Goal: Information Seeking & Learning: Learn about a topic

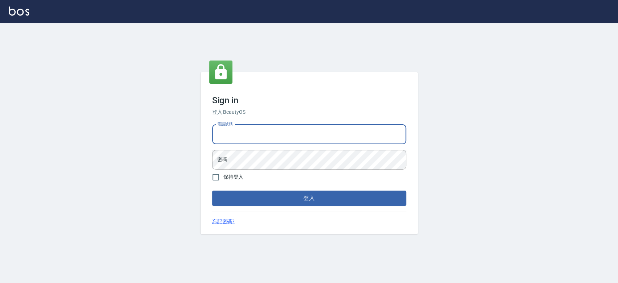
click at [291, 140] on input "電話號碼" at bounding box center [309, 134] width 194 height 20
type input "0921342116"
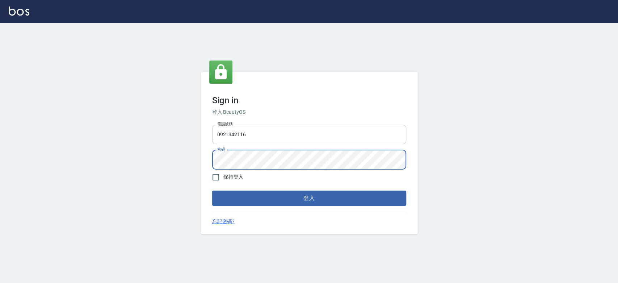
click at [212, 190] on button "登入" at bounding box center [309, 197] width 194 height 15
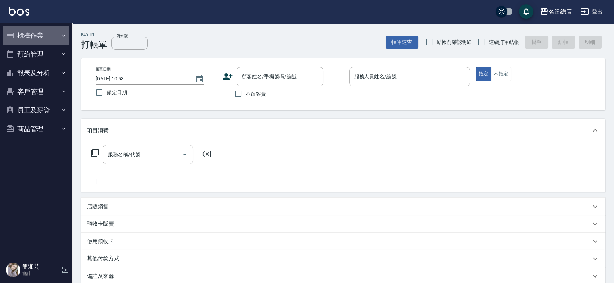
click at [40, 33] on button "櫃檯作業" at bounding box center [36, 35] width 67 height 19
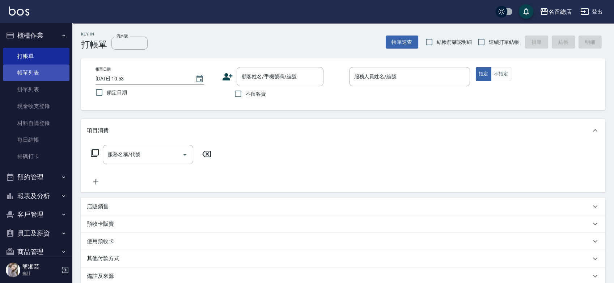
click at [44, 76] on link "帳單列表" at bounding box center [36, 72] width 67 height 17
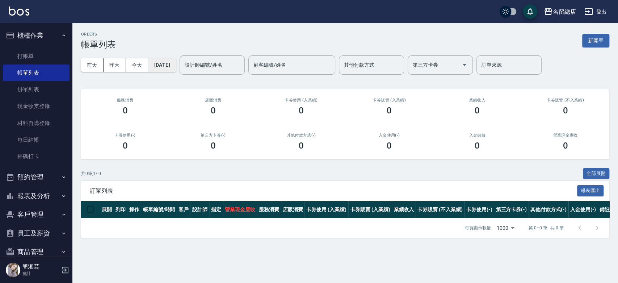
click at [163, 67] on button "[DATE]" at bounding box center [161, 64] width 27 height 13
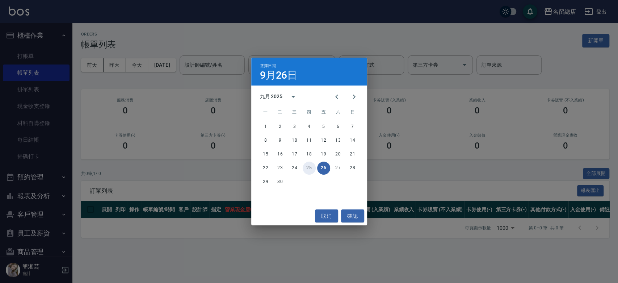
click at [308, 167] on button "25" at bounding box center [308, 167] width 13 height 13
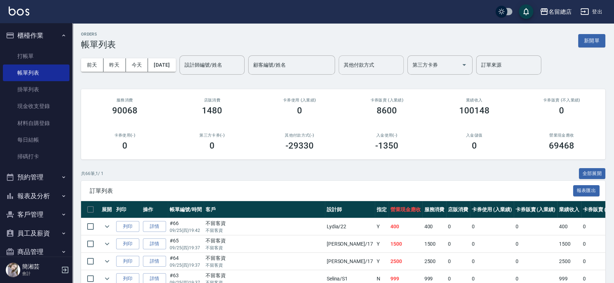
click at [379, 69] on input "其他付款方式" at bounding box center [371, 65] width 59 height 13
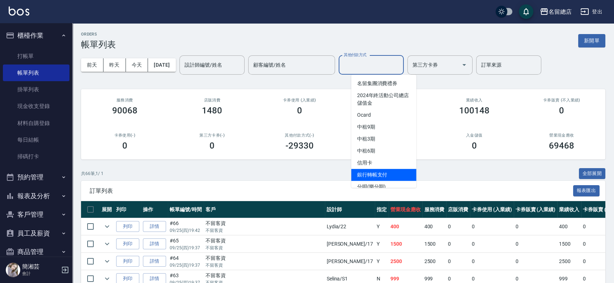
click at [385, 179] on span "銀行轉帳支付" at bounding box center [383, 175] width 65 height 12
type input "銀行轉帳支付"
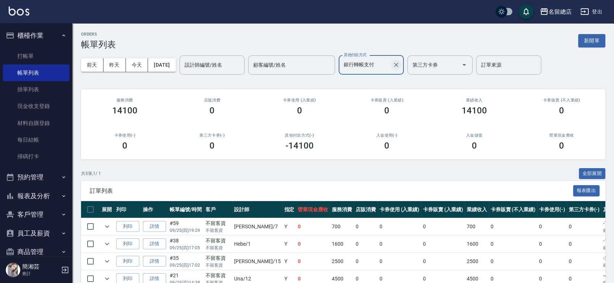
click at [400, 65] on icon "Clear" at bounding box center [396, 64] width 7 height 7
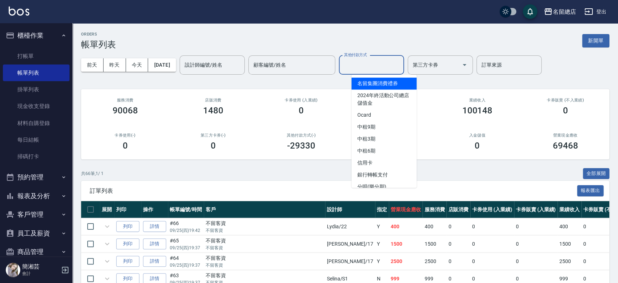
click at [385, 64] on input "其他付款方式" at bounding box center [371, 65] width 59 height 13
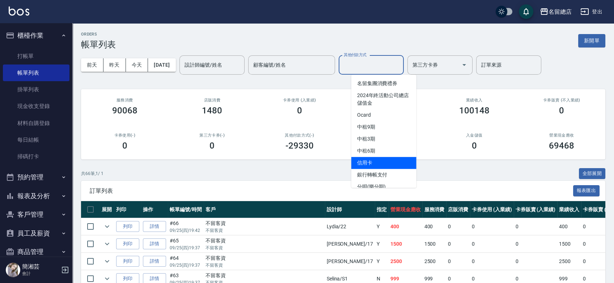
click at [380, 162] on span "信用卡" at bounding box center [383, 163] width 65 height 12
type input "信用卡"
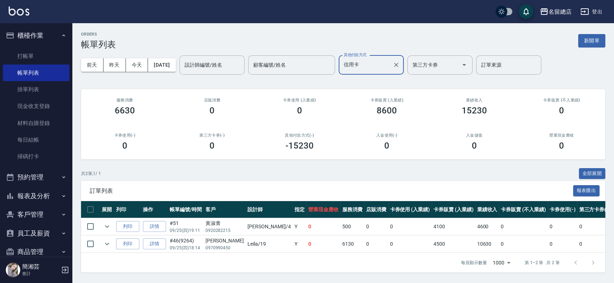
scroll to position [13, 0]
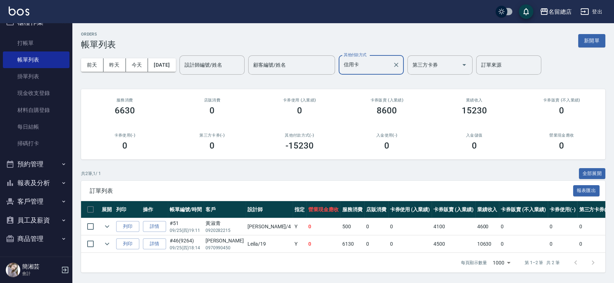
click at [43, 179] on button "報表及分析" at bounding box center [36, 182] width 67 height 19
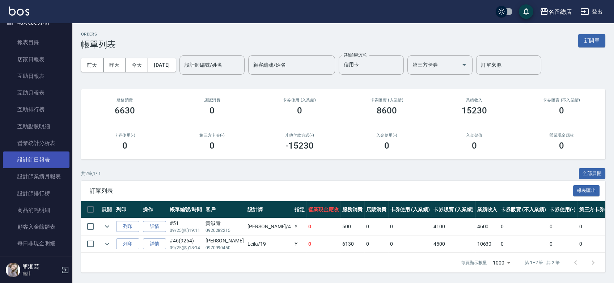
scroll to position [133, 0]
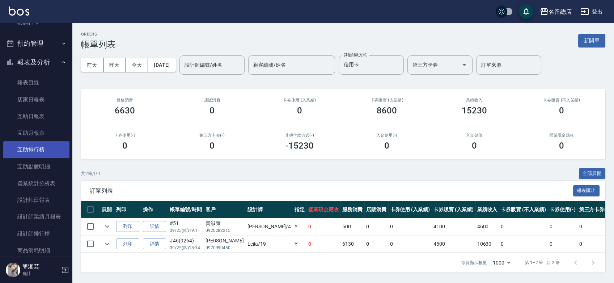
click at [35, 147] on link "互助排行榜" at bounding box center [36, 149] width 67 height 17
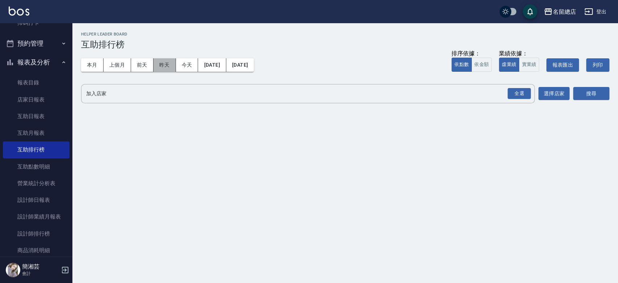
click at [162, 64] on button "昨天" at bounding box center [164, 64] width 22 height 13
click at [37, 231] on link "設計師排行榜" at bounding box center [36, 233] width 67 height 17
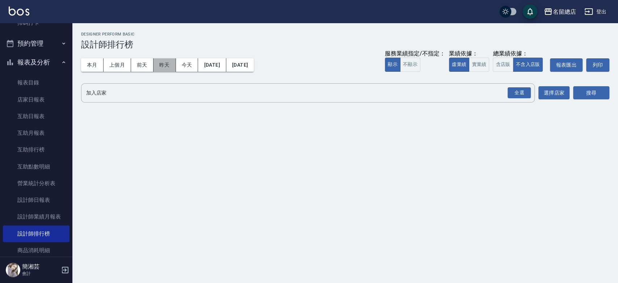
click at [163, 64] on button "昨天" at bounding box center [164, 64] width 22 height 13
click at [95, 64] on button "本月" at bounding box center [92, 64] width 22 height 13
click at [479, 64] on button "實業績" at bounding box center [479, 65] width 20 height 14
click at [524, 92] on div "全選" at bounding box center [518, 92] width 23 height 11
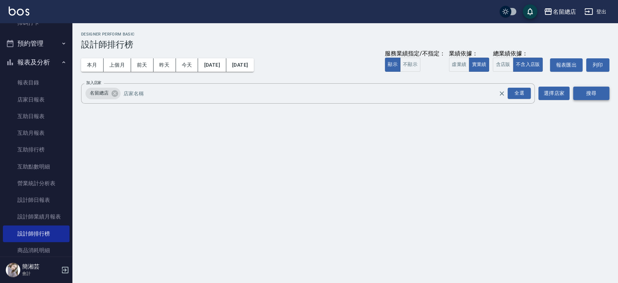
click at [578, 90] on button "搜尋" at bounding box center [591, 92] width 36 height 13
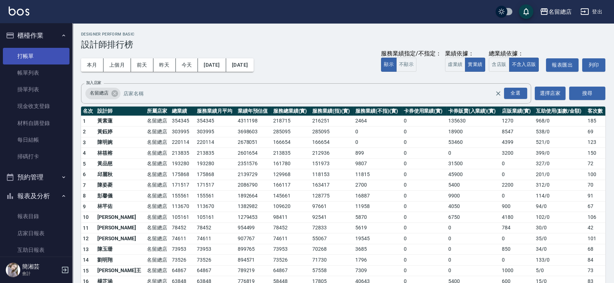
click at [11, 55] on link "打帳單" at bounding box center [36, 56] width 67 height 17
